Goal: Task Accomplishment & Management: Manage account settings

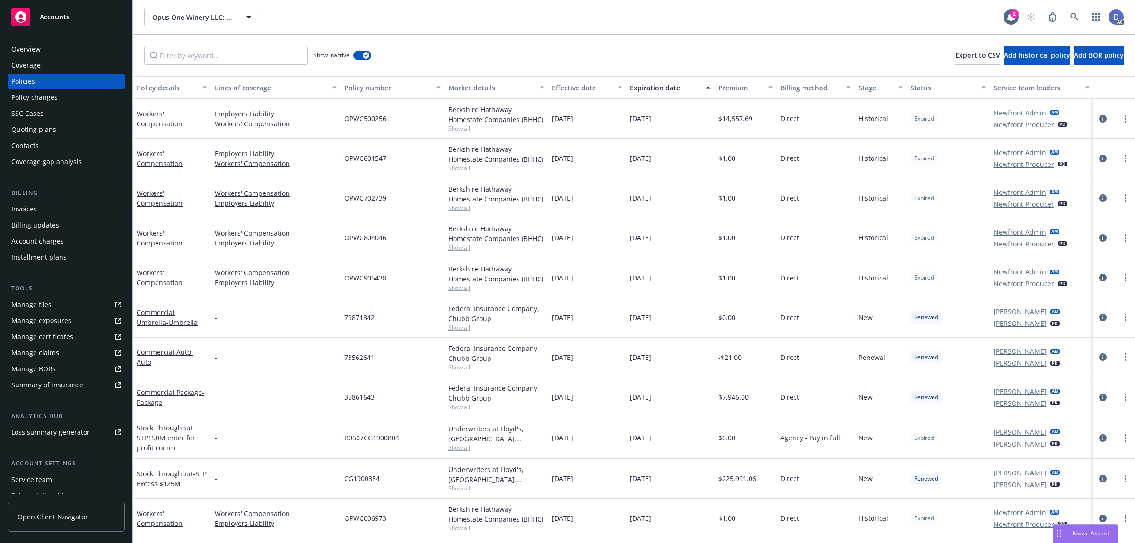
click at [46, 299] on div "Manage files" at bounding box center [31, 304] width 40 height 15
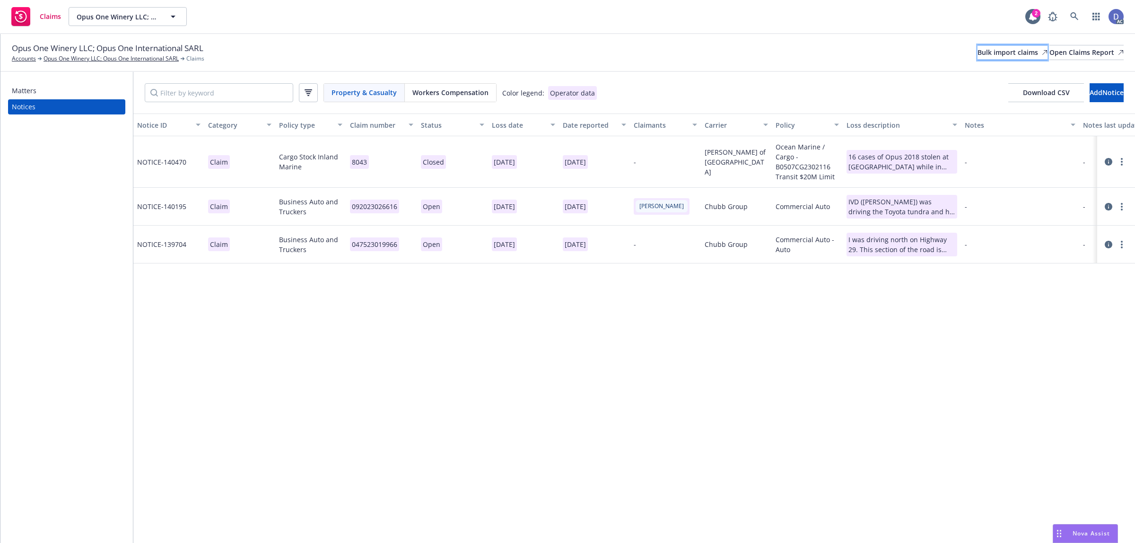
click at [978, 58] on div "Bulk import claims" at bounding box center [1013, 52] width 70 height 14
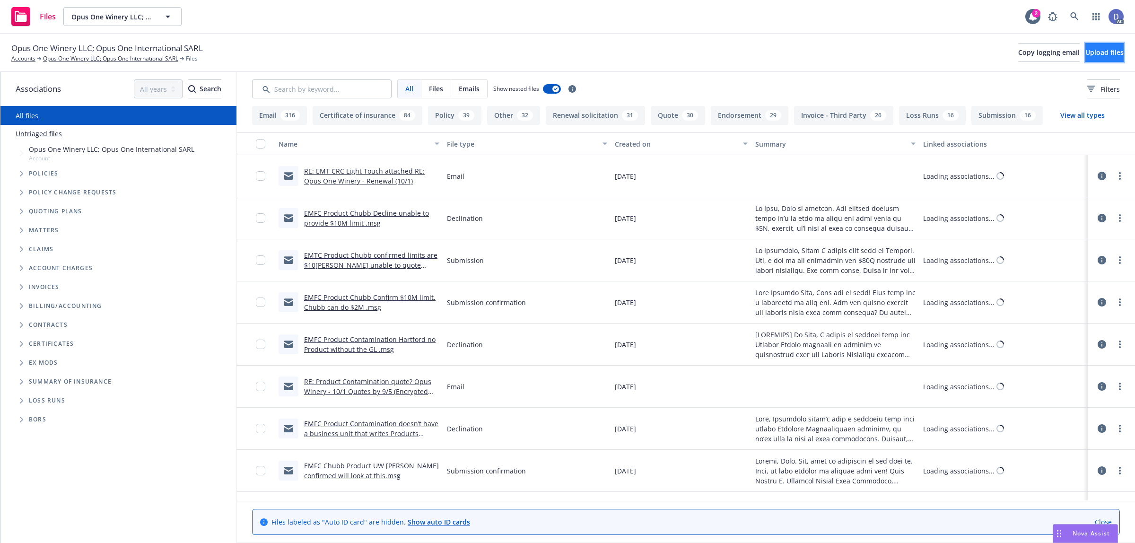
click at [1089, 56] on span "Upload files" at bounding box center [1105, 52] width 38 height 9
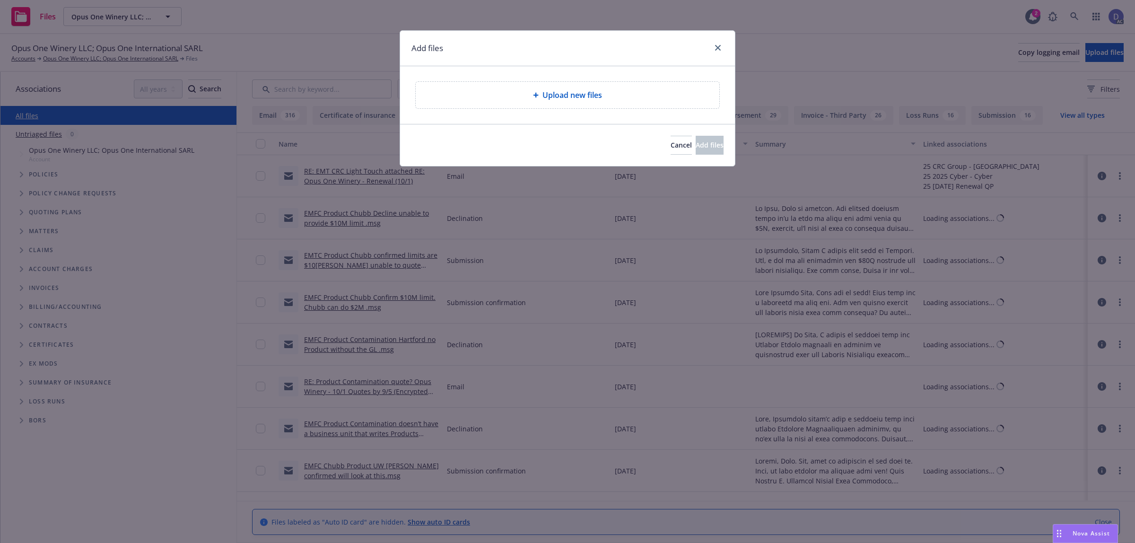
click at [526, 93] on div "Upload new files" at bounding box center [567, 94] width 289 height 11
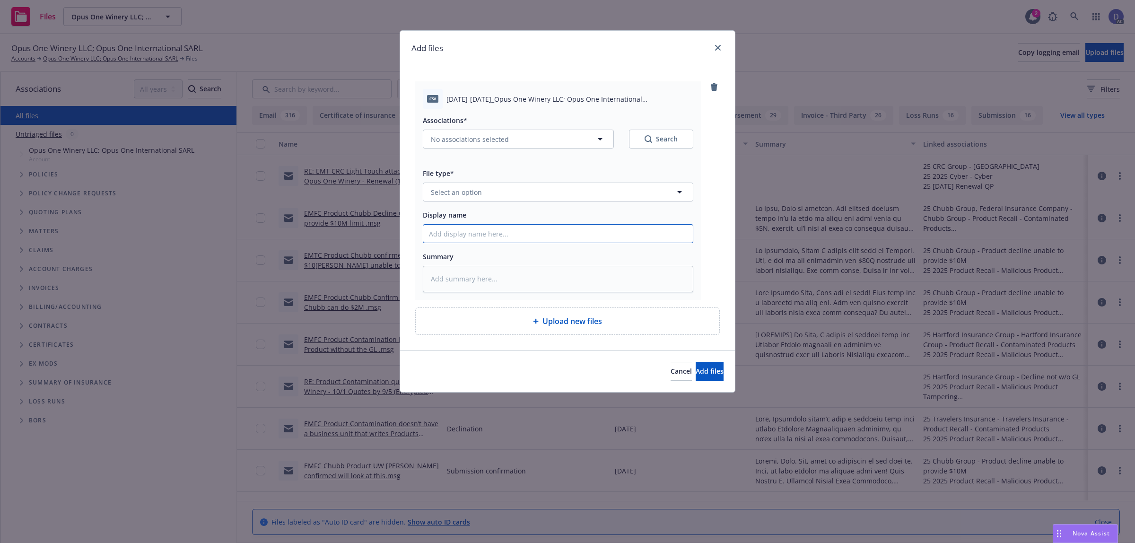
click at [475, 239] on input "Display name" at bounding box center [558, 234] width 270 height 18
paste input "2014-2022_Opus One Winery LLC; Opus One International SARL_10-2-2024"
type input "2014-2022_Opus One Winery LLC; Opus One International SARL_10-2-2024"
type textarea "x"
type input "2014-2022_Opus One Winery LLC; Opus One International SARL_10-2-2024"
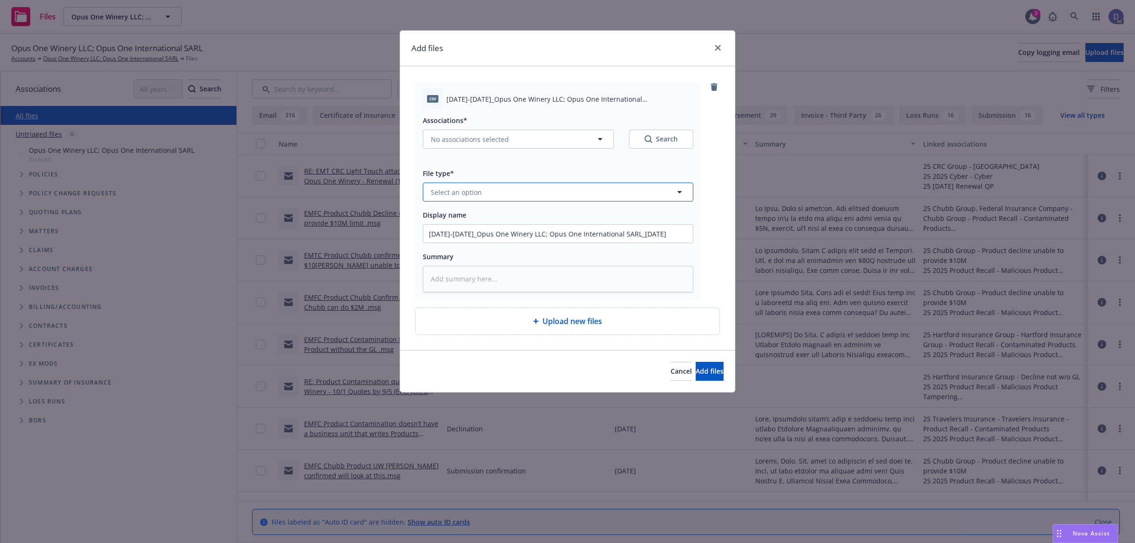
click at [522, 197] on button "Select an option" at bounding box center [558, 192] width 271 height 19
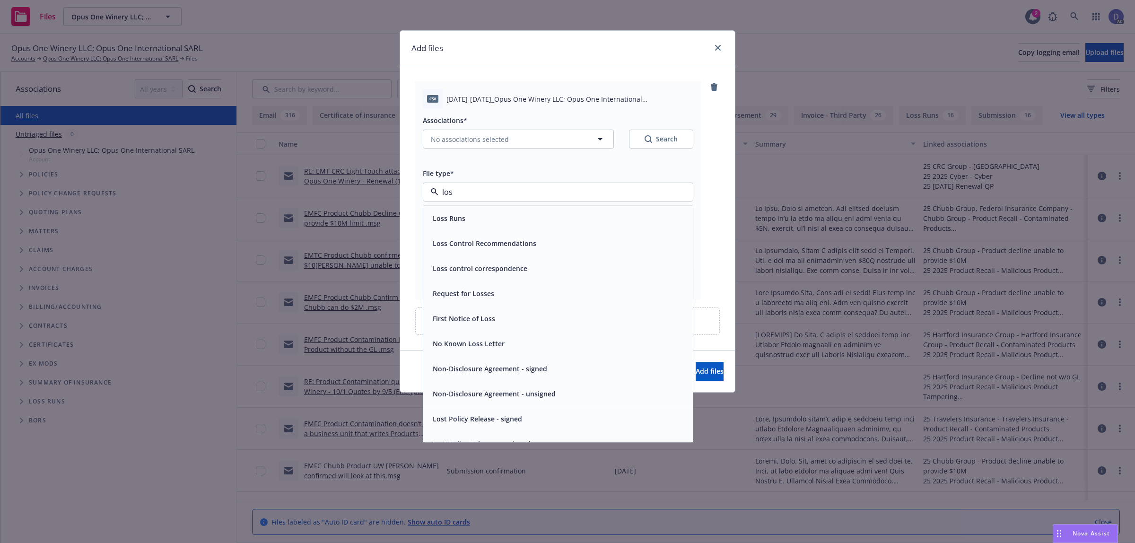
type input "loss"
click at [518, 224] on div "Loss Runs" at bounding box center [558, 218] width 258 height 14
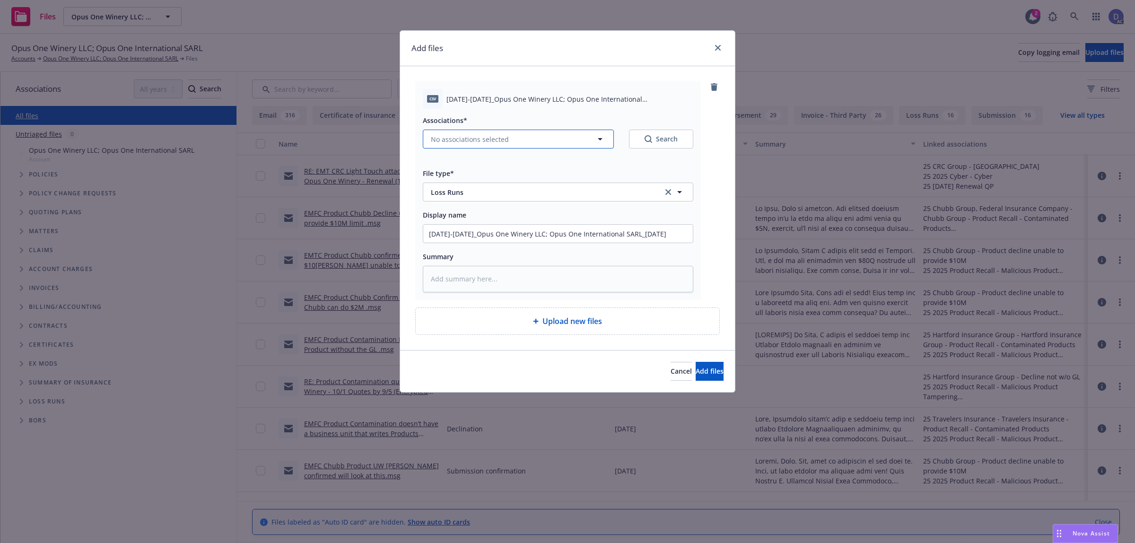
click at [499, 144] on span "No associations selected" at bounding box center [470, 139] width 78 height 10
type textarea "x"
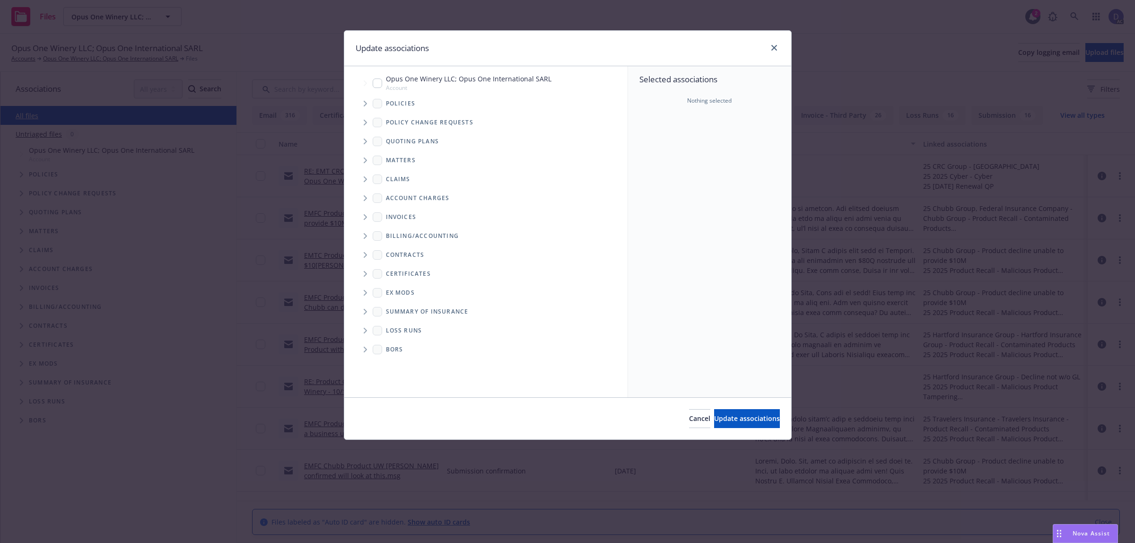
click at [365, 106] on span "Tree Example" at bounding box center [365, 103] width 15 height 15
click at [741, 170] on div "Selected associations Nothing selected" at bounding box center [709, 231] width 163 height 331
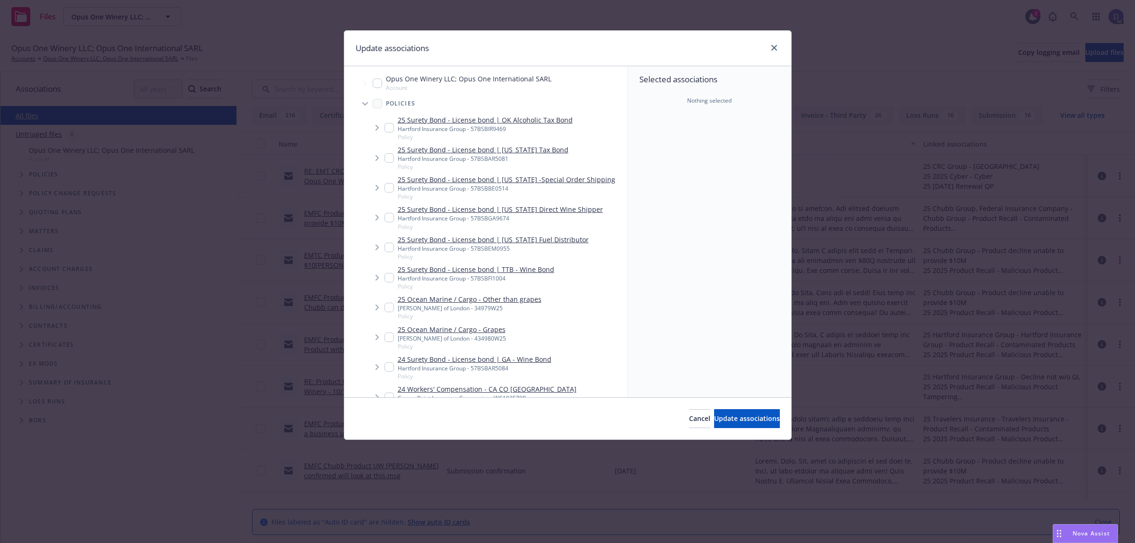
scroll to position [2000, 0]
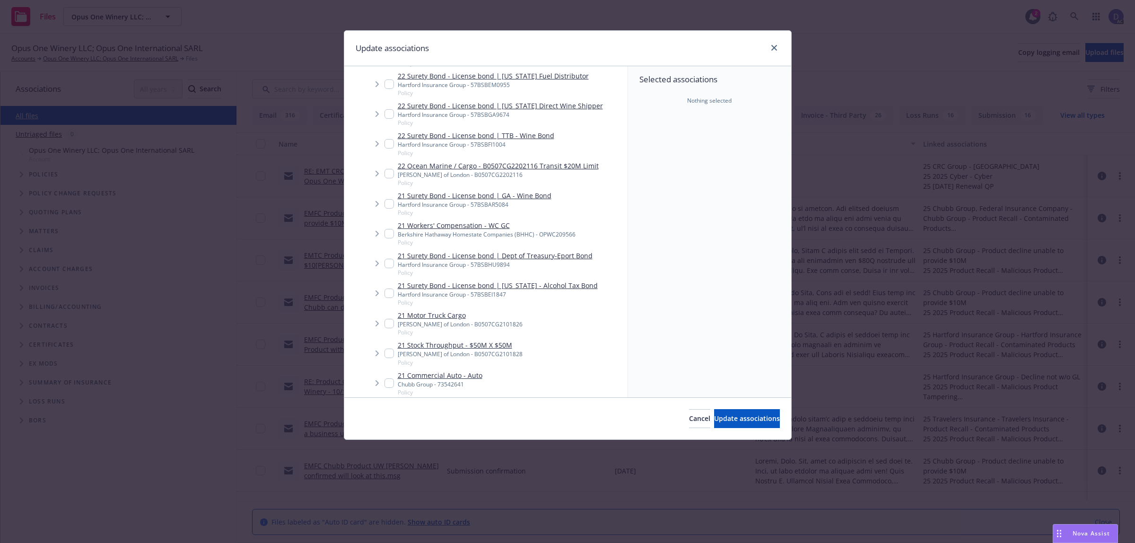
click at [483, 232] on div "Berkshire Hathaway Homestate Companies (BHHC) - OPWC209566" at bounding box center [487, 234] width 178 height 8
checkbox input "true"
click at [702, 407] on div "Cancel Update associations" at bounding box center [567, 418] width 447 height 42
click at [714, 412] on button "Update associations" at bounding box center [747, 418] width 66 height 19
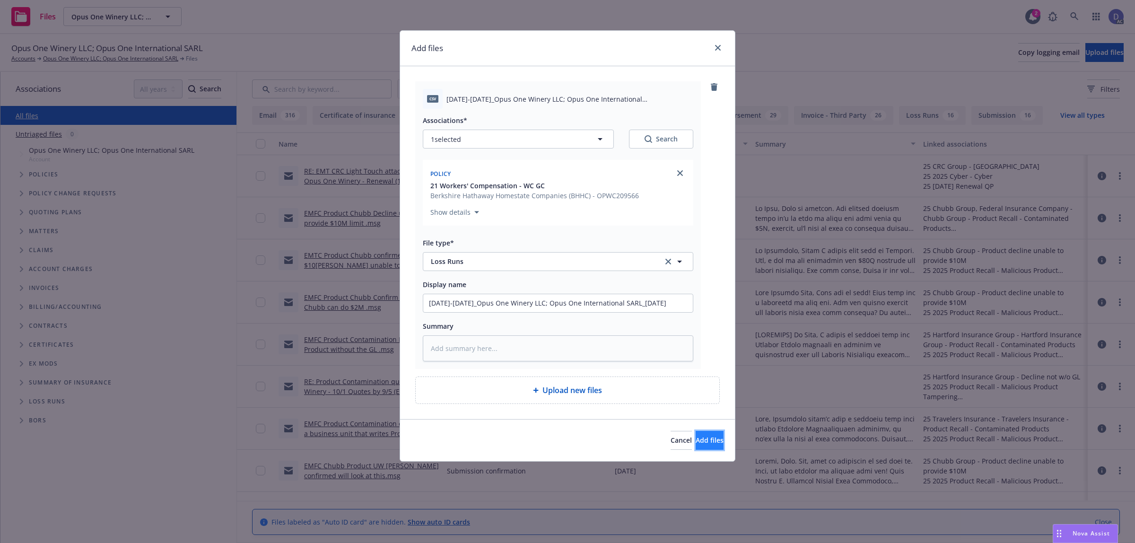
click at [704, 432] on button "Add files" at bounding box center [710, 440] width 28 height 19
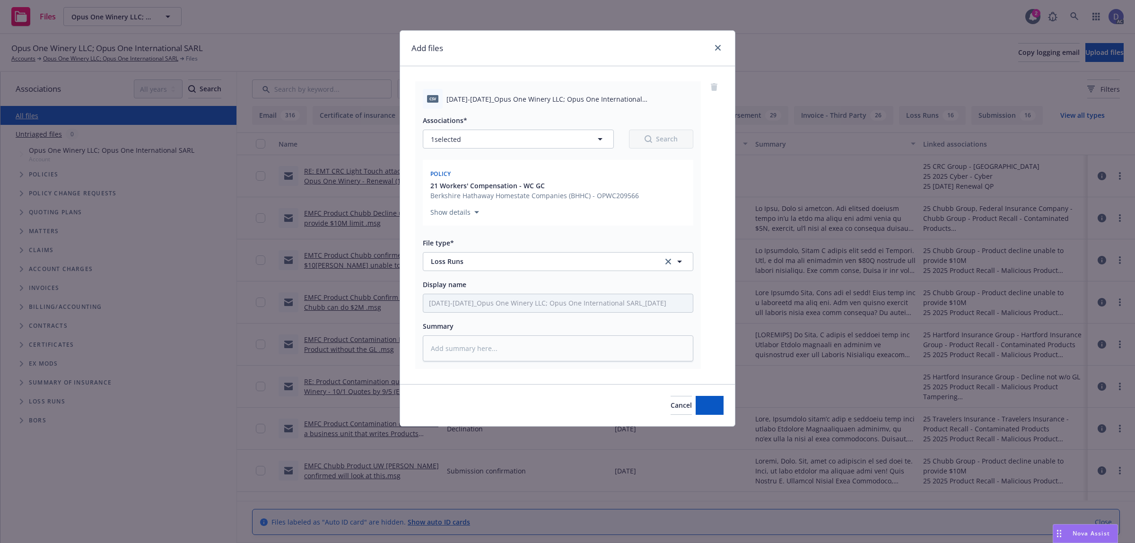
type textarea "x"
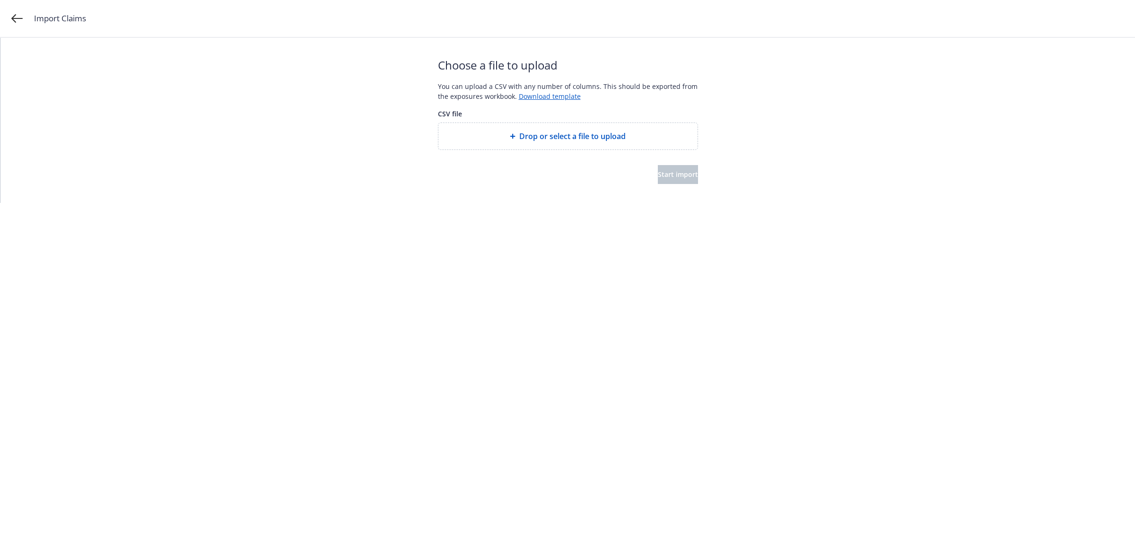
click at [568, 123] on div "Drop or select a file to upload" at bounding box center [568, 136] width 259 height 26
click at [658, 188] on span "Start import" at bounding box center [678, 184] width 40 height 9
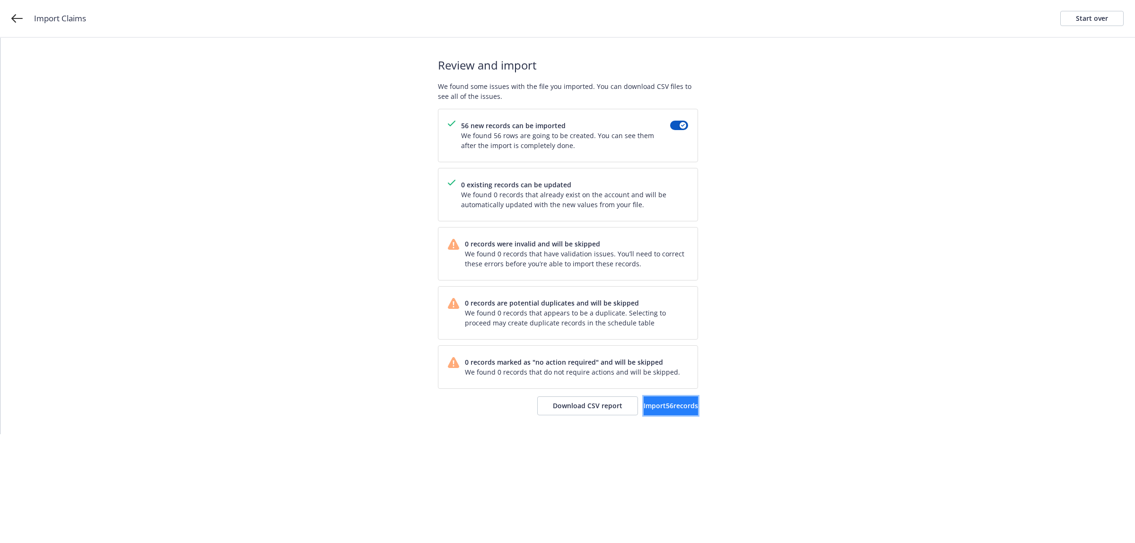
click at [662, 410] on span "Import 56 records" at bounding box center [671, 405] width 54 height 9
click at [649, 401] on link "View accounts" at bounding box center [660, 405] width 78 height 19
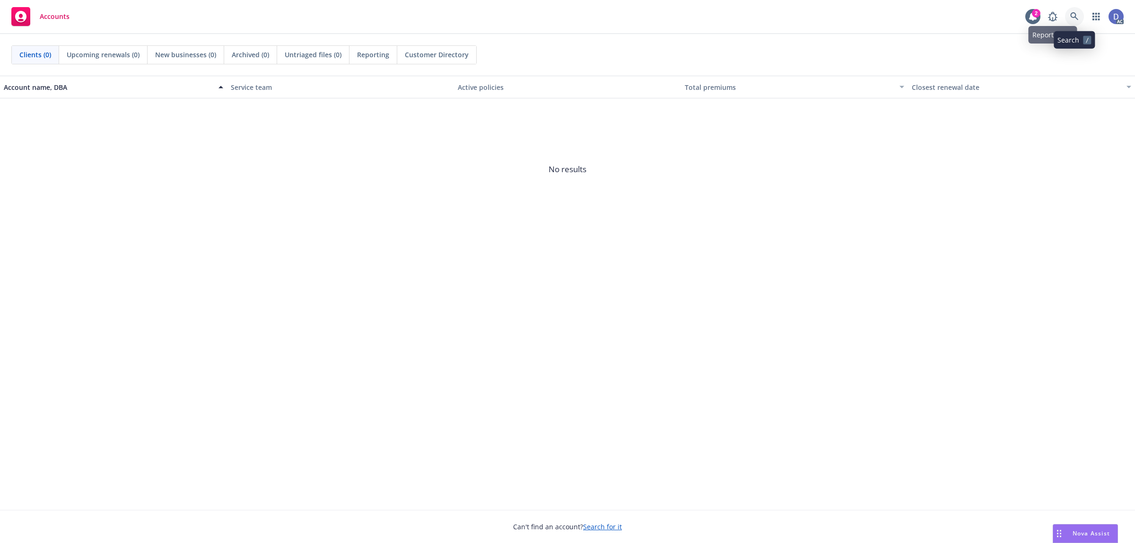
click at [1072, 16] on icon at bounding box center [1075, 16] width 9 height 9
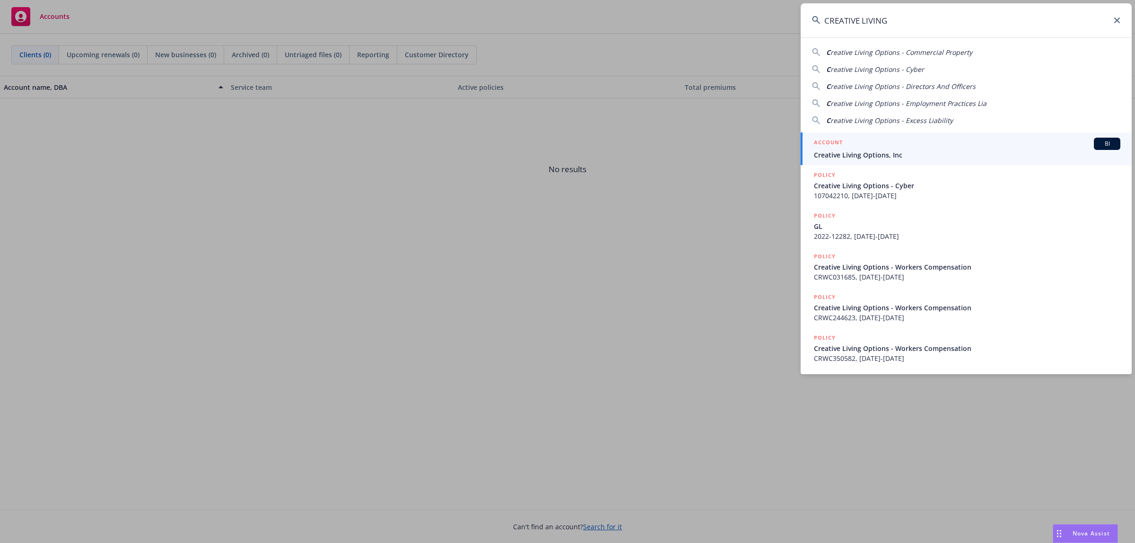
type input "CREATIVE LIVING"
click at [882, 143] on div "ACCOUNT BI" at bounding box center [967, 144] width 307 height 12
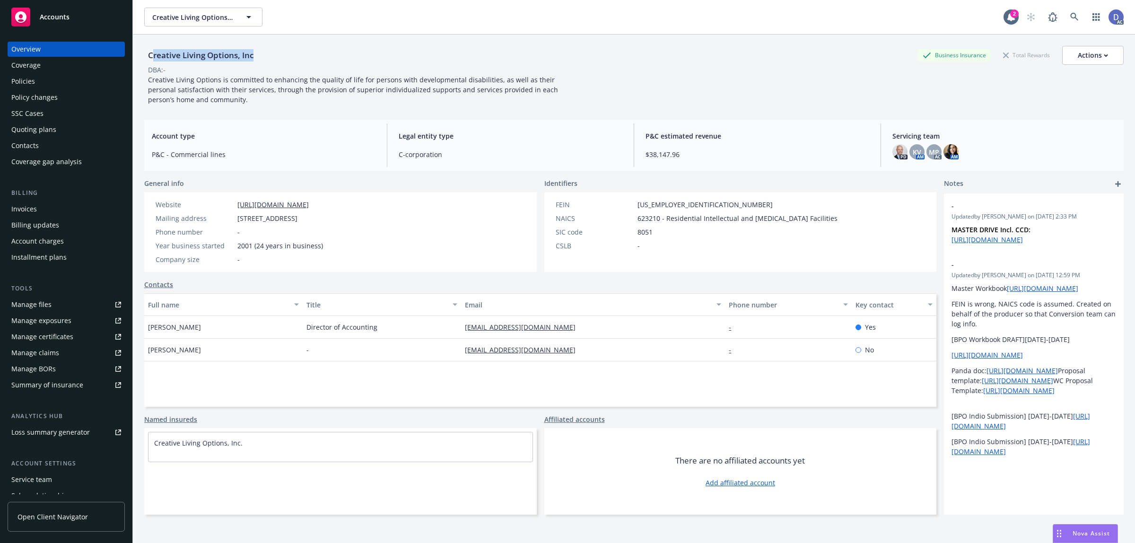
copy div "reative Living Options, Inc"
copy div "Creative Living Options, Inc"
drag, startPoint x: 255, startPoint y: 55, endPoint x: 149, endPoint y: 59, distance: 106.0
click at [149, 59] on div "Creative Living Options, Inc" at bounding box center [200, 55] width 113 height 12
click at [45, 347] on div "Manage claims" at bounding box center [35, 352] width 48 height 15
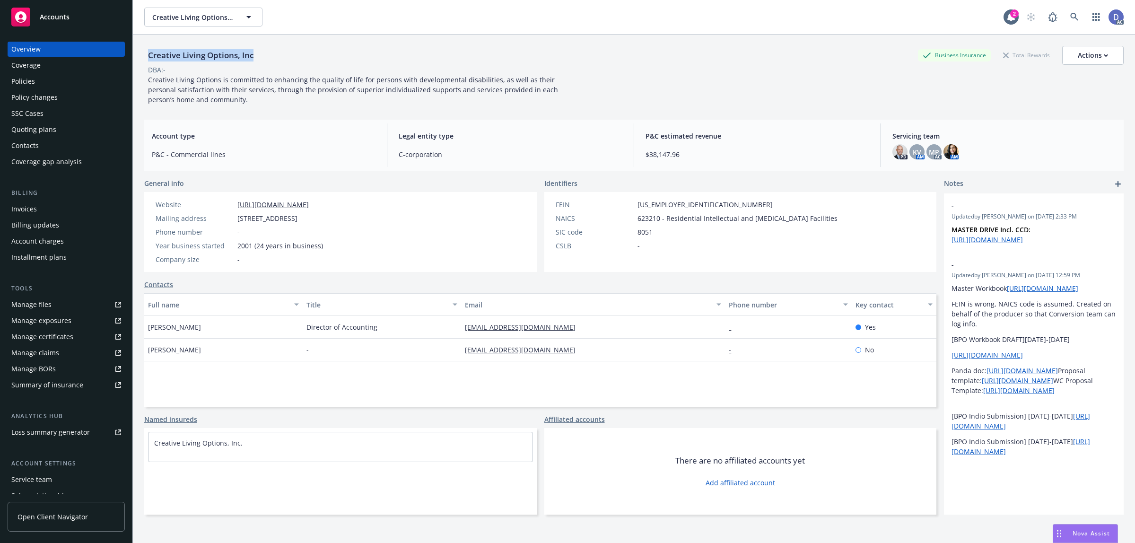
click at [47, 308] on div "Manage files" at bounding box center [31, 304] width 40 height 15
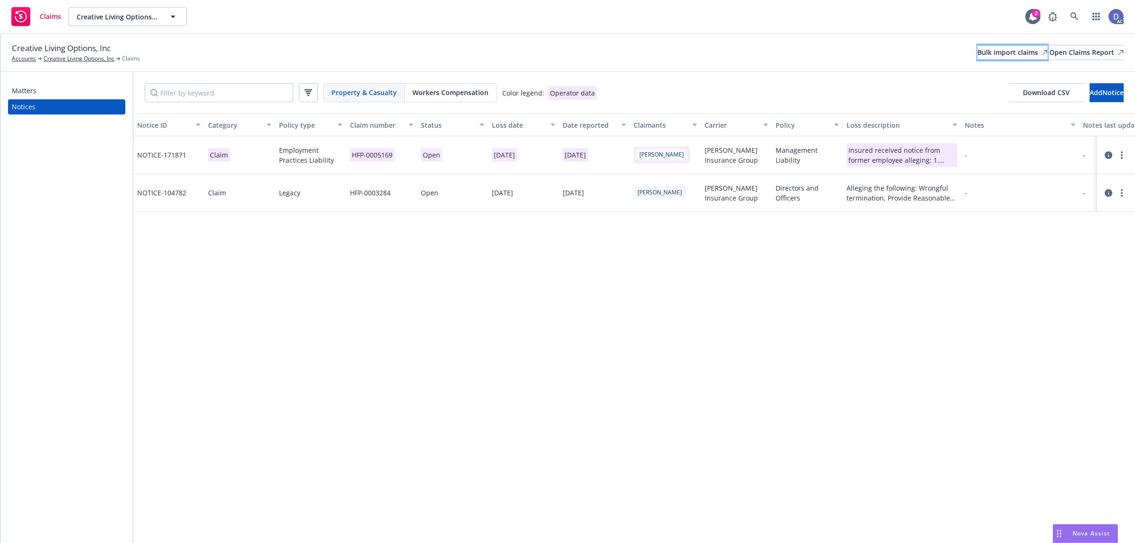
click at [978, 51] on div "Bulk import claims" at bounding box center [1013, 52] width 70 height 14
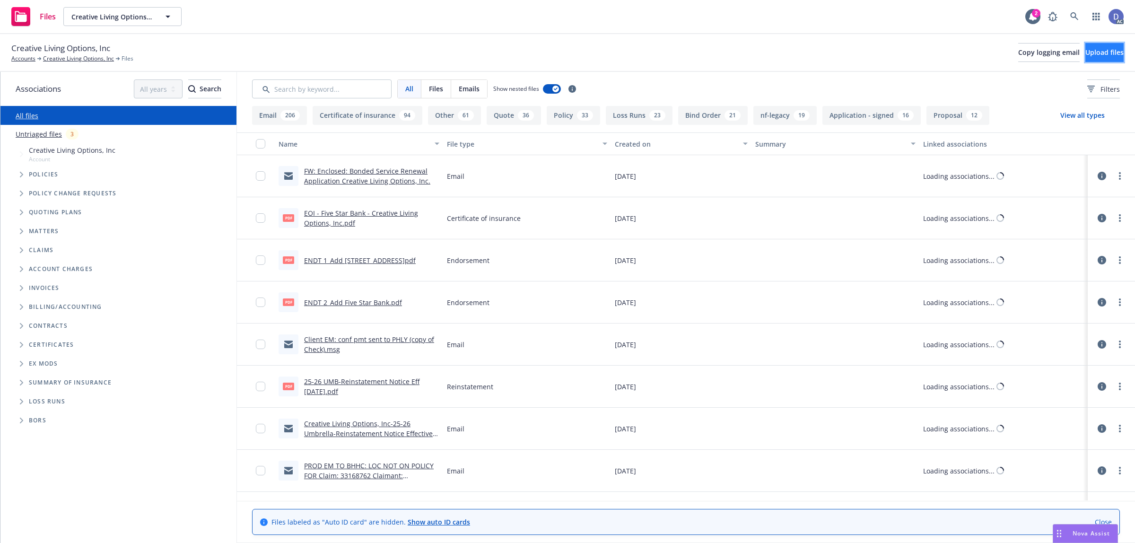
click at [1086, 60] on button "Upload files" at bounding box center [1105, 52] width 38 height 19
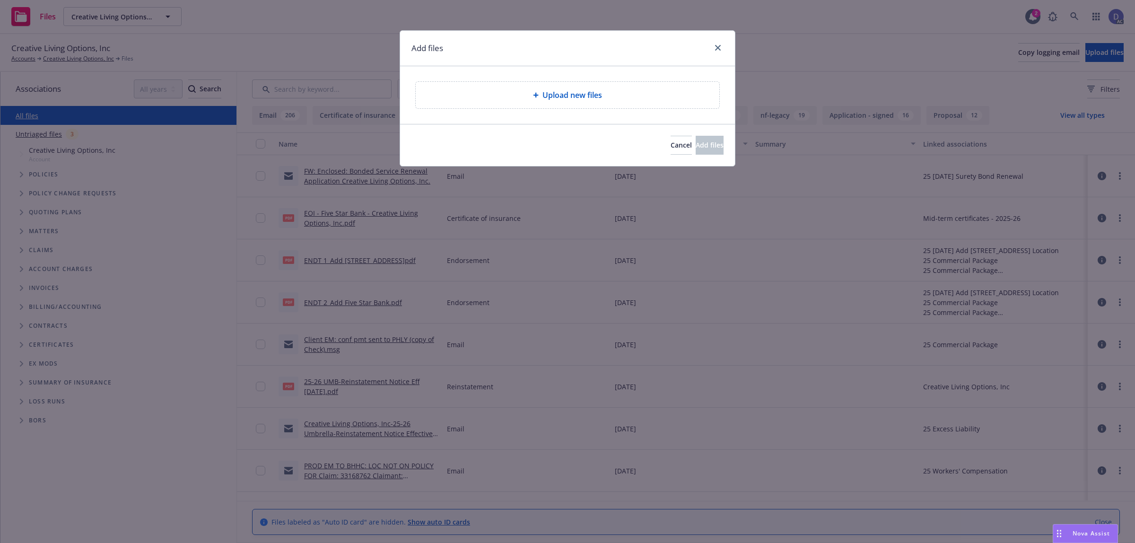
click at [577, 107] on div "Upload new files" at bounding box center [568, 95] width 304 height 26
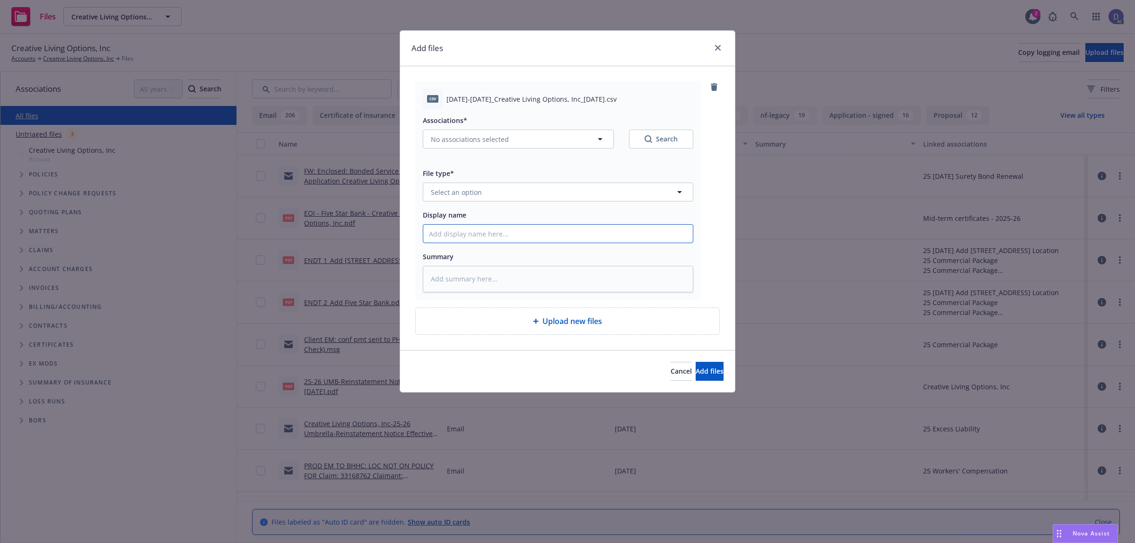
click at [563, 233] on input "Display name" at bounding box center [558, 234] width 270 height 18
paste input "2019-2025_Creative Living Options, Inc_10-3-2024"
type input "2019-2025_Creative Living Options, Inc_10-3-2024"
type textarea "x"
type input "2019-2025_Creative Living Options, Inc_10-3-2024"
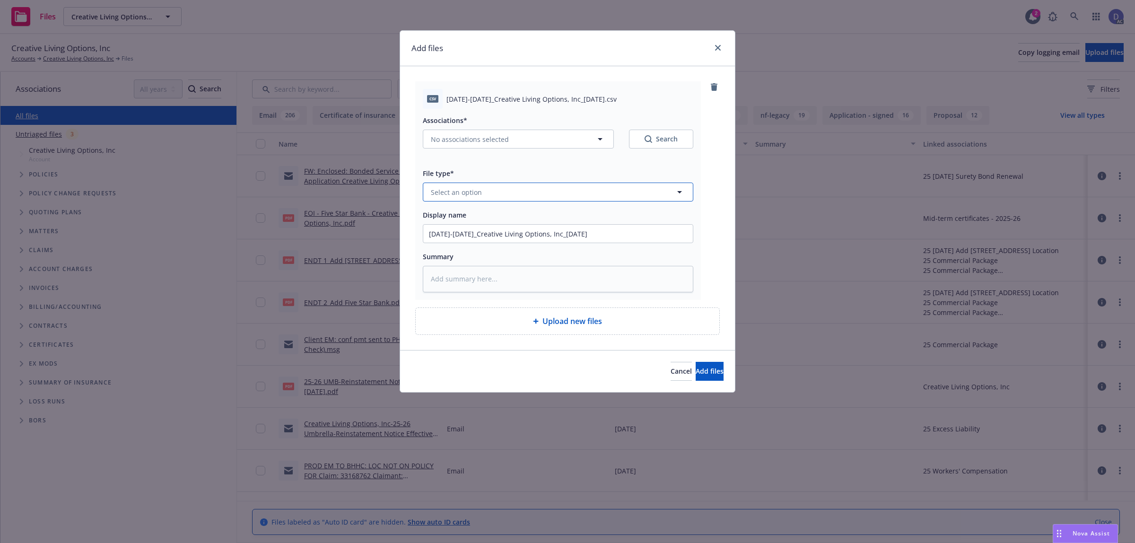
click at [577, 197] on button "Select an option" at bounding box center [558, 192] width 271 height 19
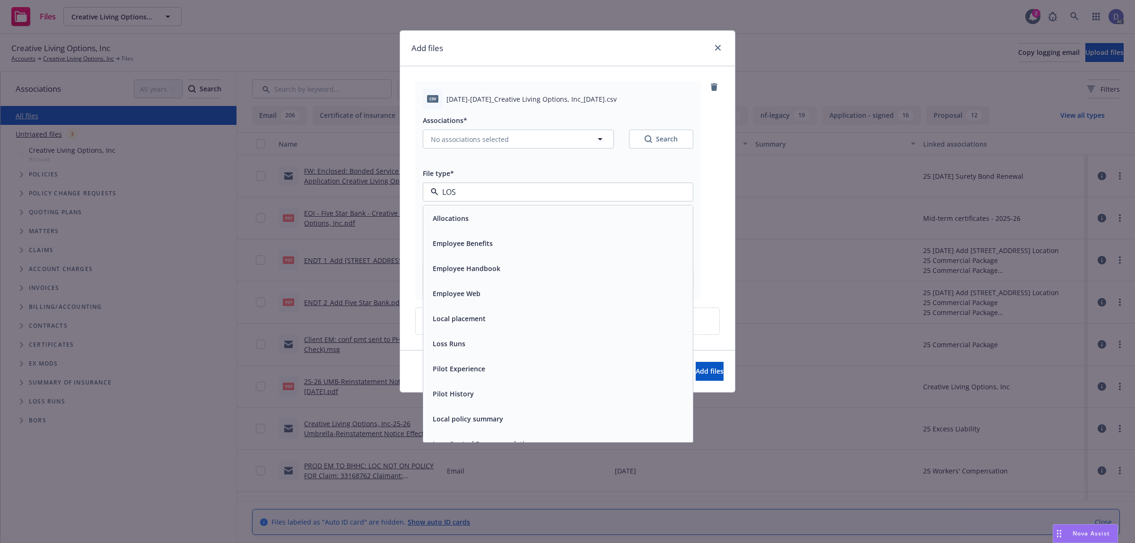
type input "LOSS"
click at [566, 211] on div "Loss Runs" at bounding box center [558, 218] width 270 height 25
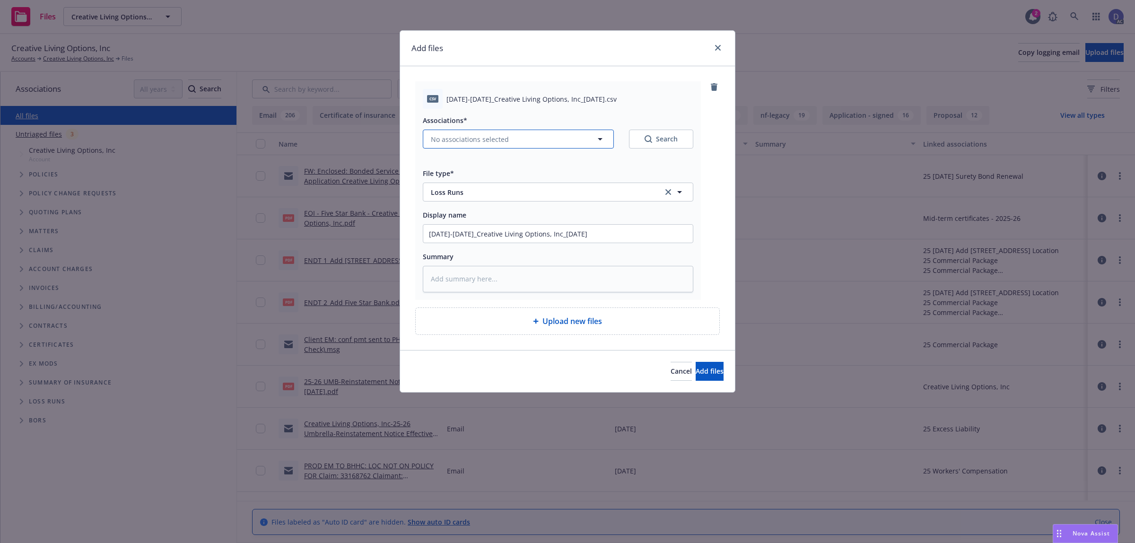
click at [476, 140] on span "No associations selected" at bounding box center [470, 139] width 78 height 10
type textarea "x"
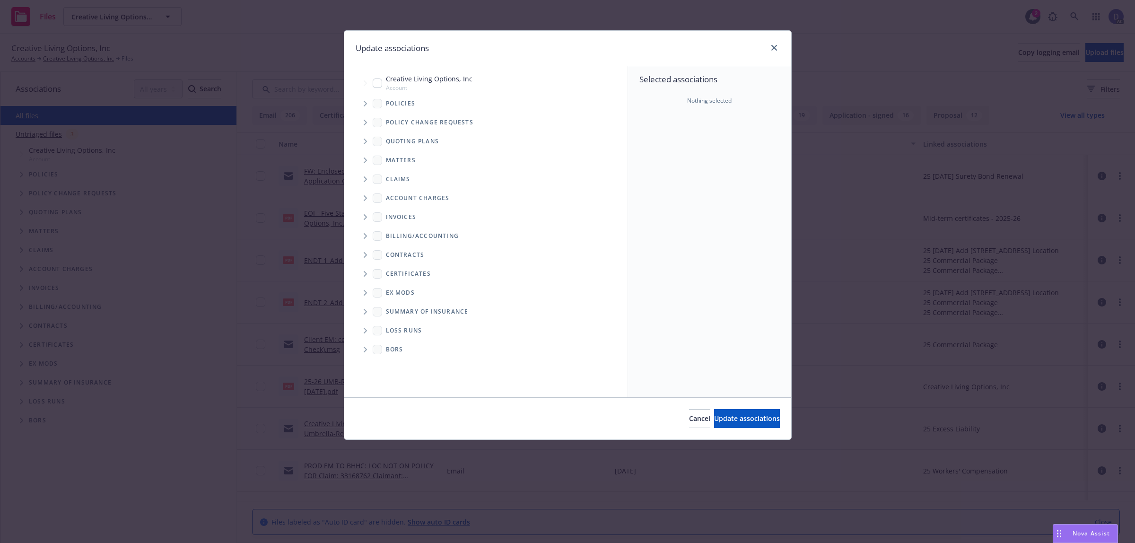
click at [368, 105] on span "Tree Example" at bounding box center [365, 103] width 15 height 15
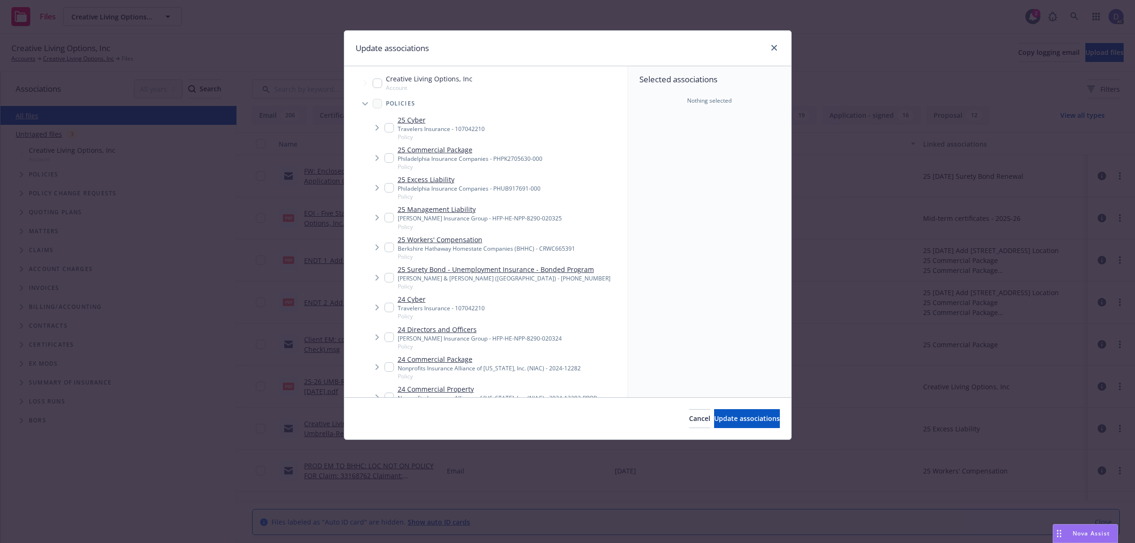
click at [715, 131] on div "Selected associations Nothing selected" at bounding box center [709, 231] width 163 height 331
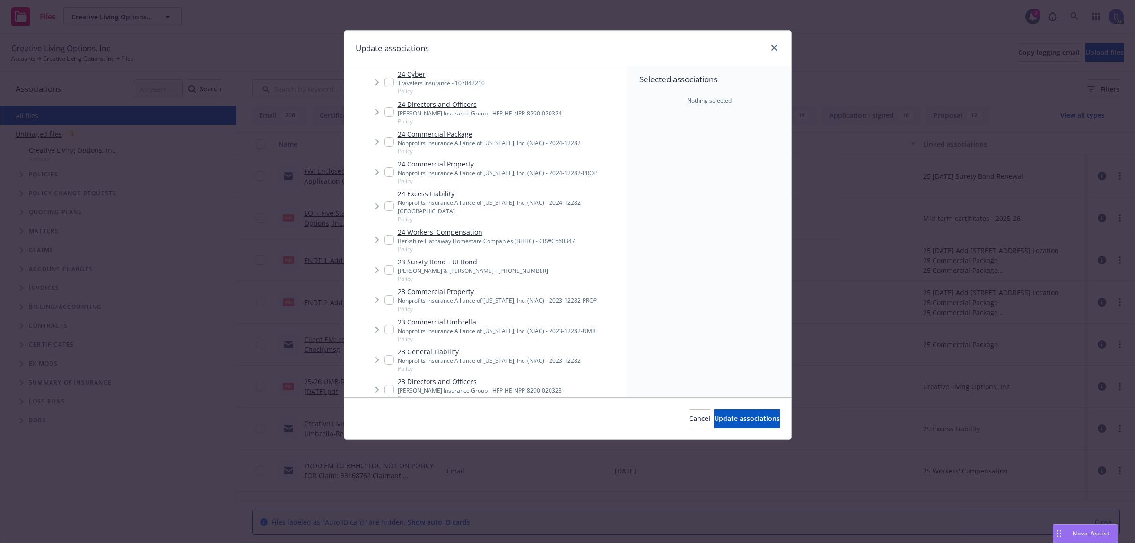
click at [519, 237] on div "Berkshire Hathaway Homestate Companies (BHHC) - CRWC560347" at bounding box center [486, 241] width 177 height 8
checkbox input "true"
click at [714, 412] on button "Update associations" at bounding box center [747, 418] width 66 height 19
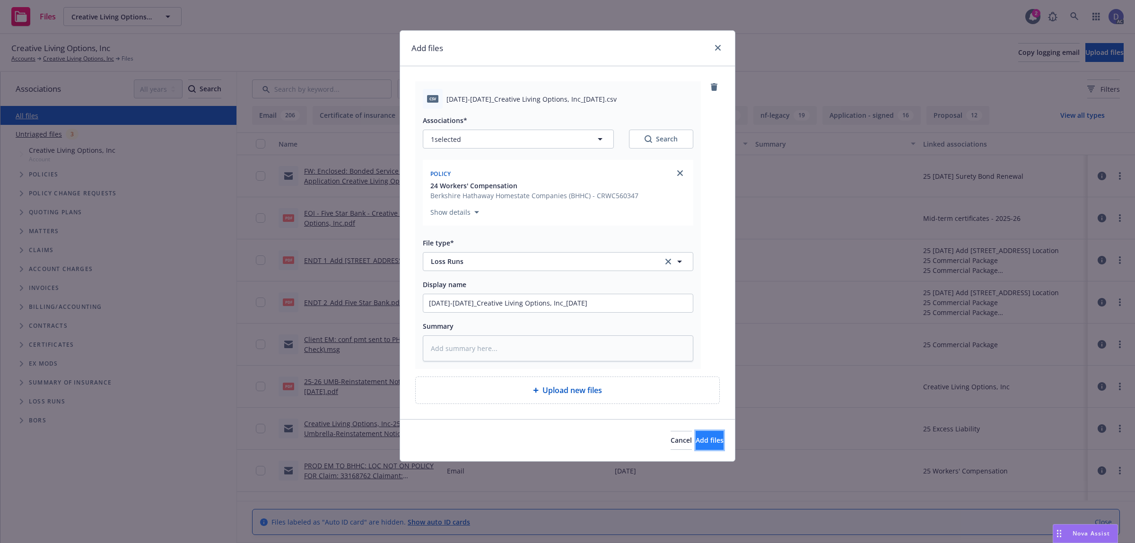
click at [696, 436] on button "Add files" at bounding box center [710, 440] width 28 height 19
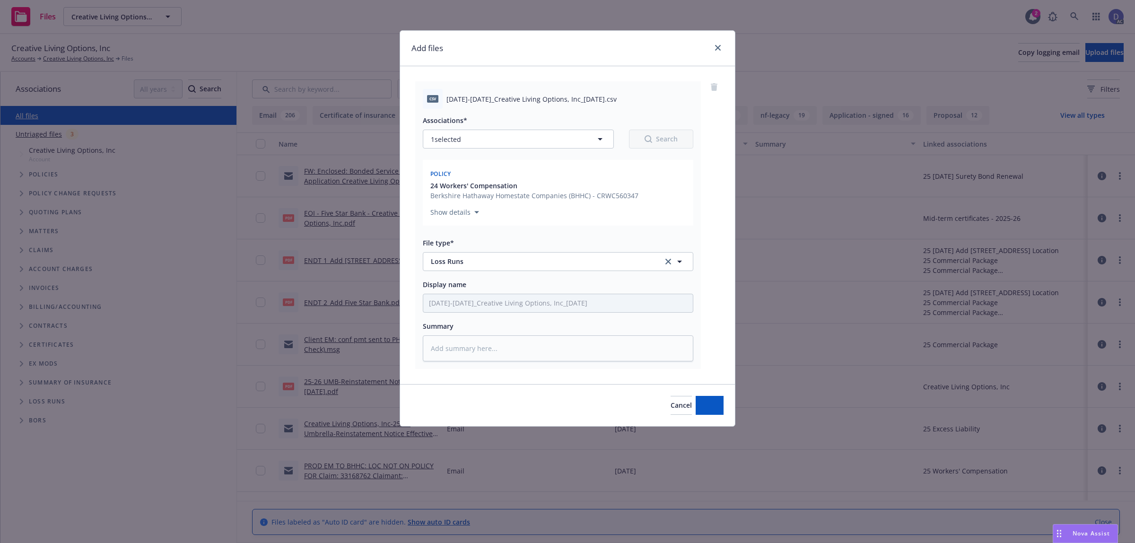
type textarea "x"
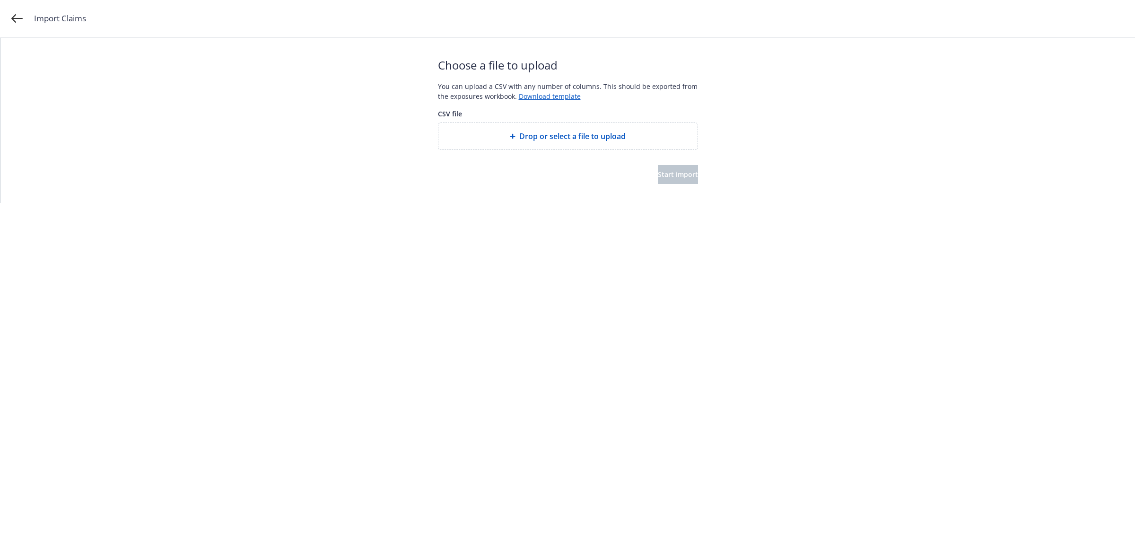
click at [530, 135] on span "Drop or select a file to upload" at bounding box center [572, 136] width 106 height 11
drag, startPoint x: 691, startPoint y: 178, endPoint x: 667, endPoint y: 164, distance: 27.8
click at [691, 178] on button "Start import" at bounding box center [678, 174] width 40 height 19
click at [647, 139] on html "Import Claims Start over Your file is being processed... Depending on the size …" at bounding box center [567, 69] width 1135 height 139
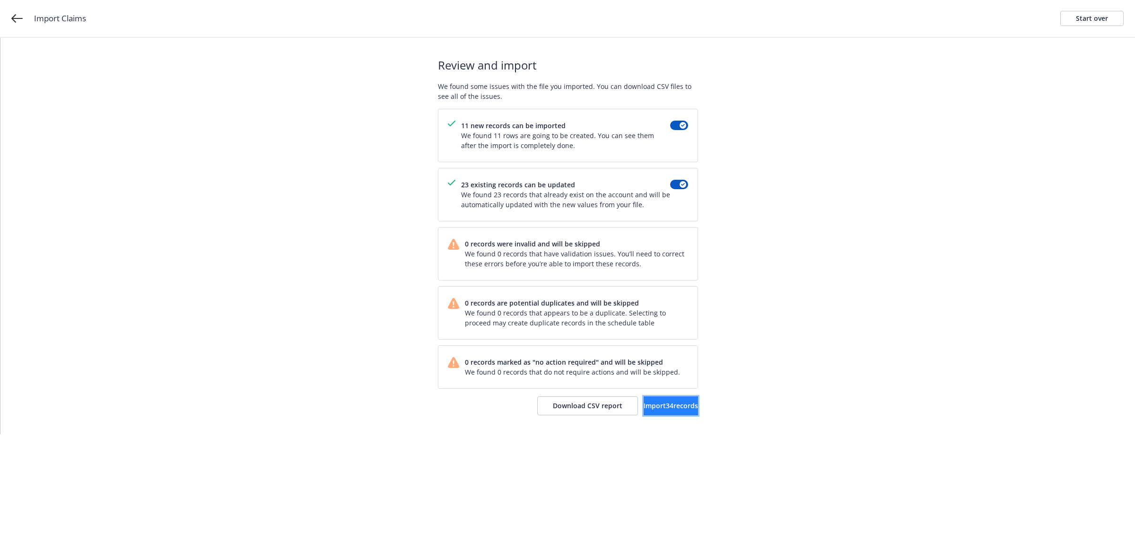
click at [653, 405] on span "Import 34 records" at bounding box center [671, 405] width 54 height 9
click at [656, 401] on link "View accounts" at bounding box center [660, 405] width 78 height 19
